Goal: Check status: Check status

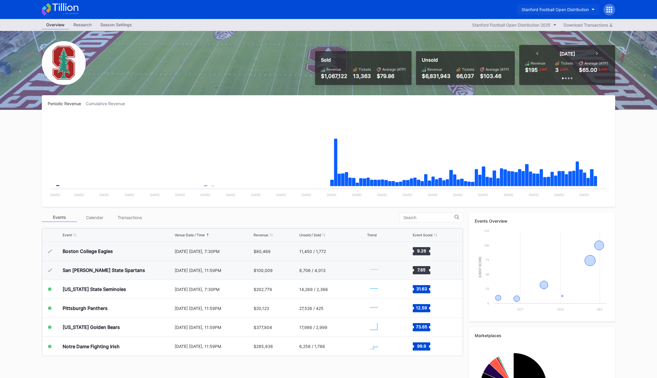
click at [545, 9] on div "Stanford Football Open Distribution" at bounding box center [554, 9] width 67 height 5
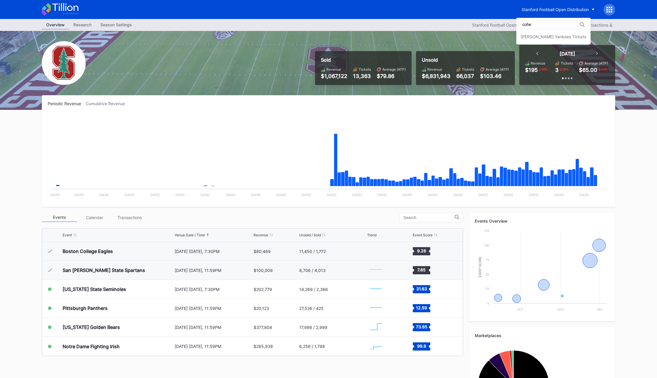
type input "cohe"
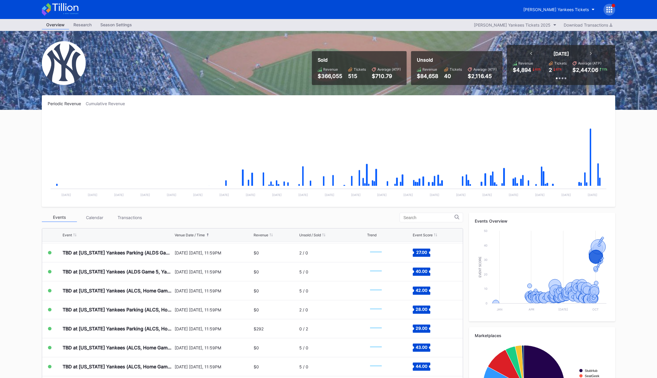
click at [284, 61] on div "Sold Revenue $366,055 Tickets 515 Average (ATP) $710.79 Unsold Revenue $84,658 …" at bounding box center [328, 70] width 585 height 79
click at [604, 13] on div at bounding box center [609, 10] width 12 height 12
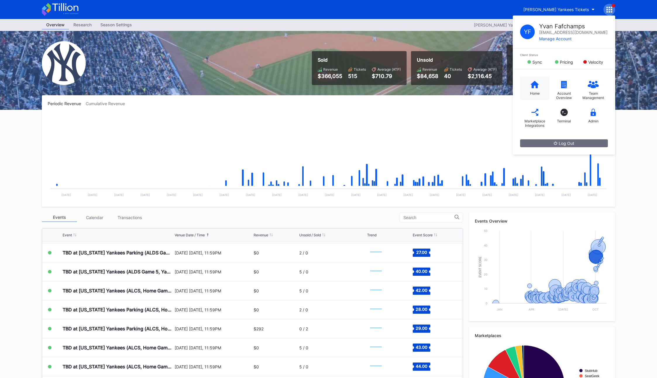
click at [530, 84] on icon at bounding box center [534, 84] width 8 height 7
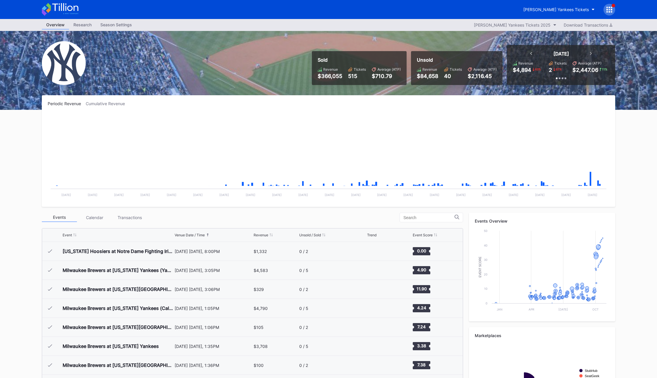
scroll to position [2889, 0]
